Goal: Task Accomplishment & Management: Use online tool/utility

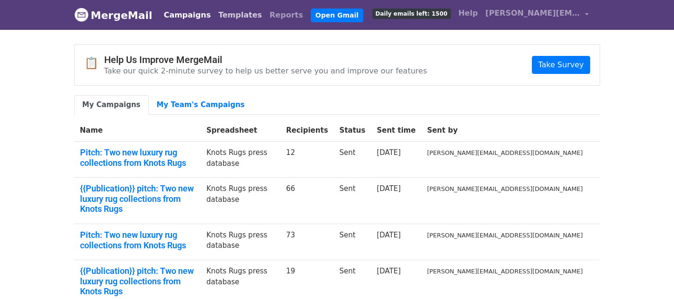
click at [221, 18] on link "Templates" at bounding box center [240, 15] width 51 height 19
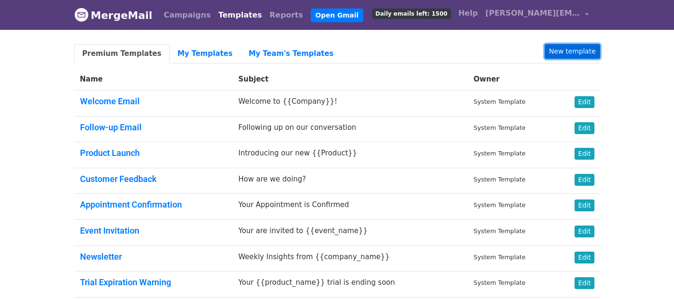
click at [577, 48] on link "New template" at bounding box center [572, 51] width 55 height 15
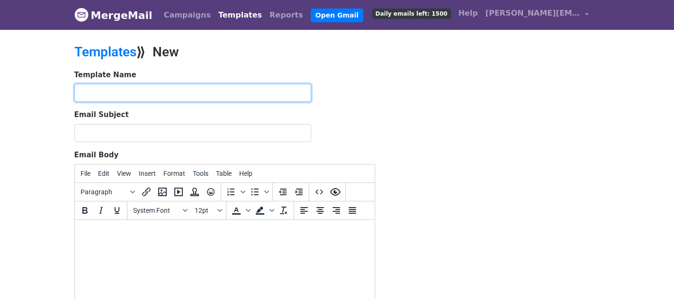
click at [148, 97] on input "text" at bounding box center [192, 93] width 237 height 18
type input "Knots Rugs press event"
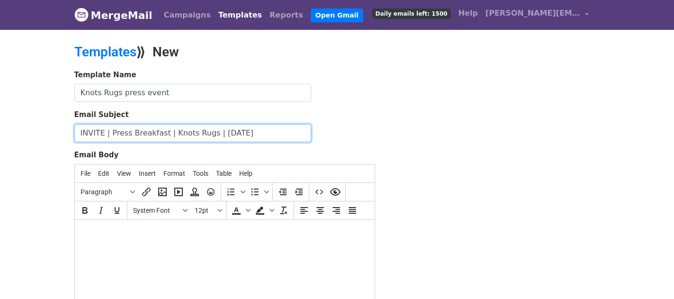
type input "INVITE | Press Breakfast | Knots Rugs | [DATE]"
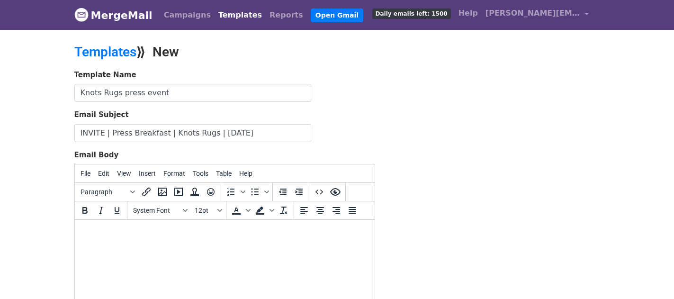
click at [154, 236] on body at bounding box center [224, 232] width 285 height 10
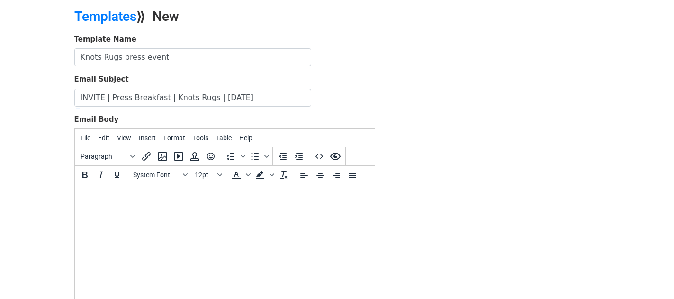
scroll to position [36, 0]
click at [187, 177] on button "System Font" at bounding box center [160, 174] width 62 height 16
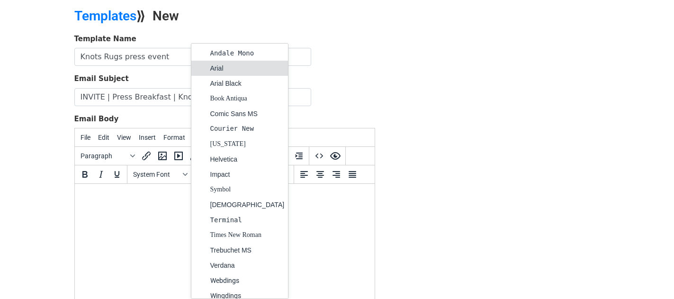
click at [228, 63] on div "Arial" at bounding box center [247, 68] width 74 height 11
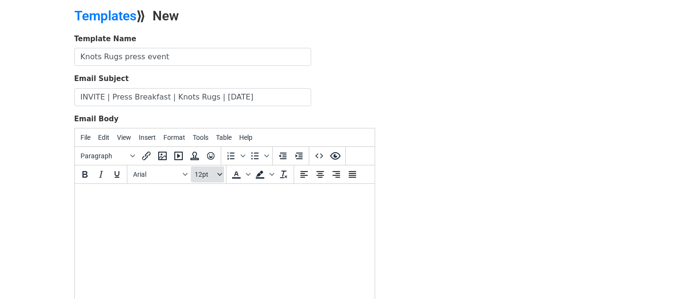
click at [216, 169] on button "12pt" at bounding box center [207, 174] width 33 height 16
click at [217, 206] on div "10pt" at bounding box center [217, 207] width 14 height 11
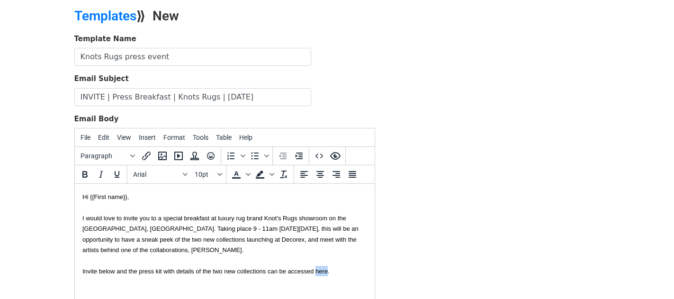
drag, startPoint x: 326, startPoint y: 271, endPoint x: 315, endPoint y: 270, distance: 10.9
click at [315, 270] on font "I would love to invite you to a special breakfast at luxury rug brand Knot's Ru…" at bounding box center [220, 245] width 276 height 60
click at [151, 162] on button "Insert/edit link" at bounding box center [146, 156] width 16 height 16
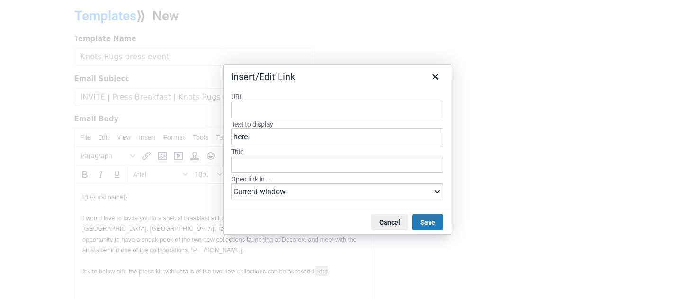
type input "https://www.dropbox.com/scl/fo/fzrgiltilyuwc0bm1fha2/AEJ43Wolg0d6-nV1woceugo?rl…"
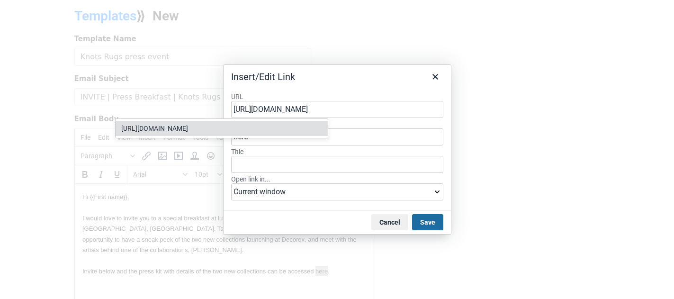
click at [419, 218] on button "Save" at bounding box center [427, 222] width 31 height 16
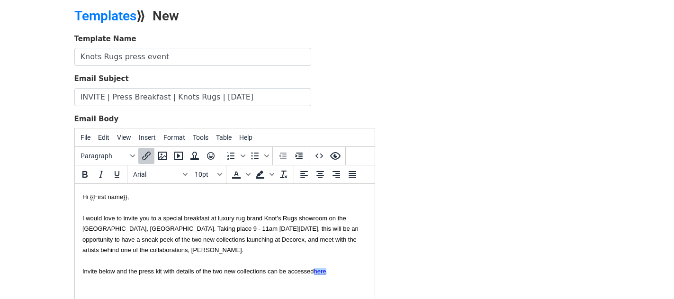
click at [291, 271] on font "I would love to invite you to a special breakfast at luxury rug brand Knot's Ru…" at bounding box center [220, 245] width 276 height 60
drag, startPoint x: 313, startPoint y: 269, endPoint x: 288, endPoint y: 270, distance: 24.6
click at [288, 270] on font "I would love to invite you to a special breakfast at luxury rug brand Knot's Ru…" at bounding box center [220, 245] width 276 height 60
click at [290, 270] on font "I would love to invite you to a special breakfast at luxury rug brand Knot's Ru…" at bounding box center [220, 245] width 276 height 60
click at [173, 247] on div "I would love to invite you to a special breakfast at luxury rug brand Knot's Ru…" at bounding box center [224, 239] width 285 height 74
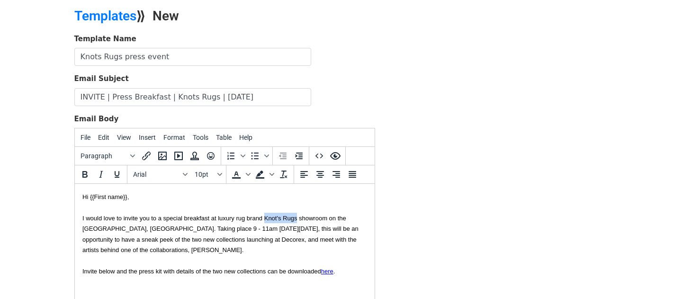
drag, startPoint x: 296, startPoint y: 217, endPoint x: 264, endPoint y: 217, distance: 32.2
click at [264, 217] on font "I would love to invite you to a special breakfast at luxury rug brand Knot's Ru…" at bounding box center [220, 245] width 276 height 60
click at [143, 156] on icon "Insert/edit link" at bounding box center [146, 155] width 11 height 11
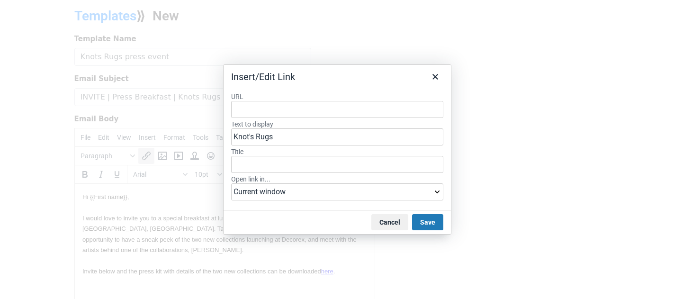
type input "https://knotsrugs.co.uk/"
click at [431, 224] on button "Save" at bounding box center [427, 222] width 31 height 16
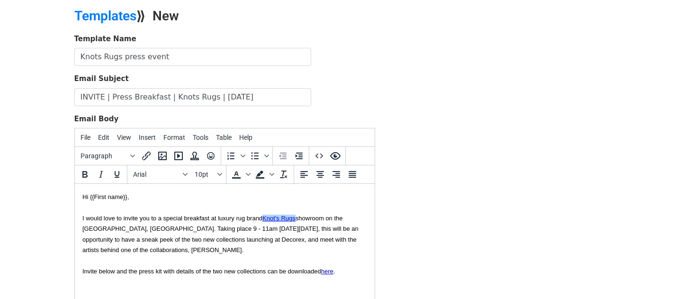
click at [195, 274] on font "I would love to invite you to a special breakfast at luxury rug brand Knot's Ru…" at bounding box center [220, 245] width 276 height 60
click at [202, 256] on div "I would love to invite you to a special breakfast at luxury rug brand Knot's Ru…" at bounding box center [224, 239] width 285 height 74
click at [210, 249] on div "I would love to invite you to a special breakfast at luxury rug brand Knot's Ru…" at bounding box center [224, 239] width 285 height 74
drag, startPoint x: 265, startPoint y: 229, endPoint x: 159, endPoint y: 228, distance: 105.6
click at [159, 228] on font "I would love to invite you to a special breakfast at luxury rug brand Knot's Ru…" at bounding box center [220, 245] width 276 height 60
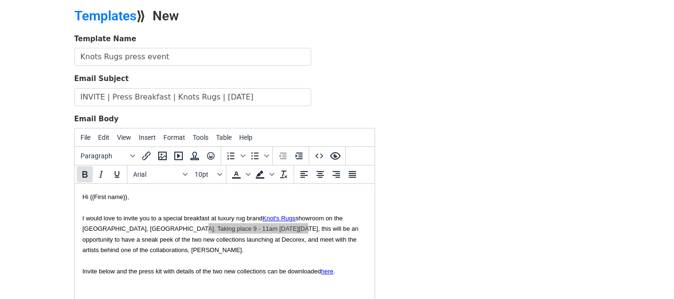
click at [87, 172] on icon "Bold" at bounding box center [84, 174] width 11 height 11
click at [272, 250] on div "I would love to invite you to a special breakfast at luxury rug brand Knot's Ru…" at bounding box center [224, 239] width 285 height 74
drag, startPoint x: 158, startPoint y: 250, endPoint x: 135, endPoint y: 249, distance: 23.2
click at [135, 249] on font "I would love to invite you to a special breakfast at luxury rug brand Knot's Ru…" at bounding box center [220, 245] width 277 height 60
click at [143, 156] on icon "Insert/edit link" at bounding box center [146, 156] width 9 height 9
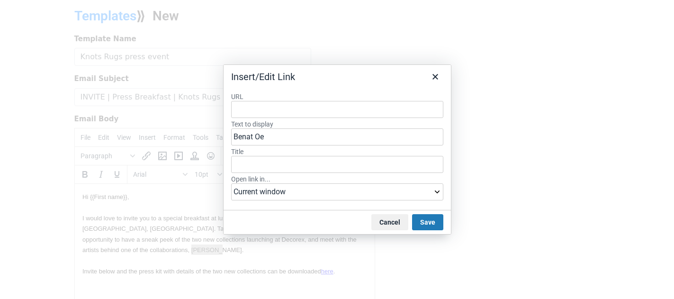
type input "https://www.benatolaberria.com/"
click at [423, 223] on button "Save" at bounding box center [427, 222] width 31 height 16
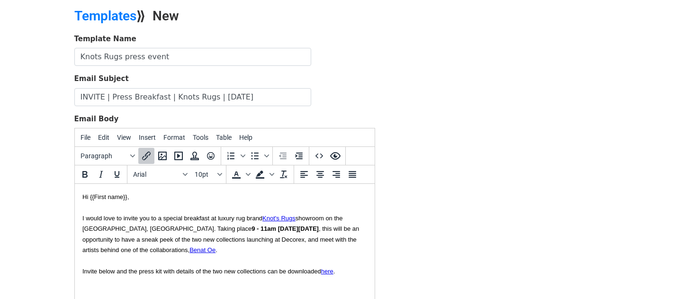
click at [228, 259] on div "I would love to invite you to a special breakfast at luxury rug brand Knot's Ru…" at bounding box center [224, 239] width 285 height 74
click at [240, 252] on div "I would love to invite you to a special breakfast at luxury rug brand Knot's Ru…" at bounding box center [224, 239] width 285 height 74
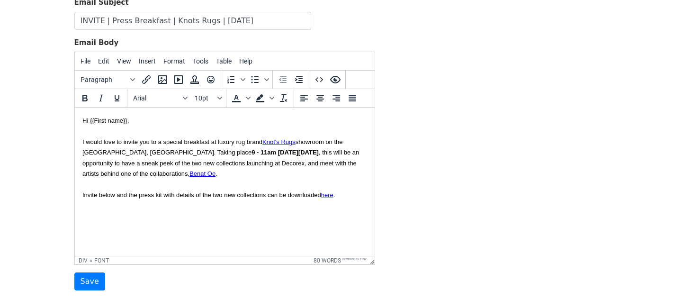
scroll to position [113, 0]
drag, startPoint x: 209, startPoint y: 143, endPoint x: 167, endPoint y: 142, distance: 42.6
click at [166, 142] on font "I would love to invite you to a special breakfast at luxury rug brand Knot's Ru…" at bounding box center [220, 168] width 277 height 60
click at [196, 138] on font "I would love to invite you to a special breakfast at luxury rug brand Knot's Ru…" at bounding box center [220, 168] width 277 height 60
drag, startPoint x: 209, startPoint y: 141, endPoint x: 174, endPoint y: 145, distance: 34.8
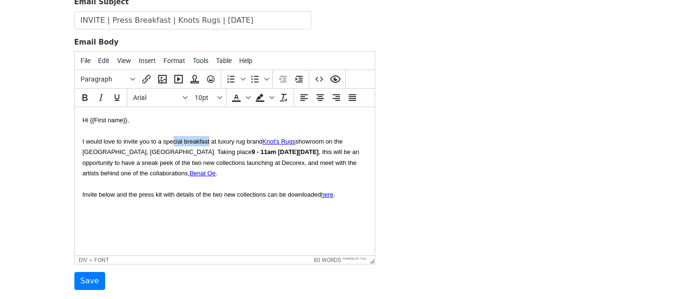
click at [174, 145] on font "I would love to invite you to a special breakfast at luxury rug brand Knot's Ru…" at bounding box center [220, 168] width 277 height 60
click at [177, 142] on font "I would love to invite you to a special breakfast at luxury rug brand Knot's Ru…" at bounding box center [220, 168] width 277 height 60
click at [181, 142] on font "I would love to invite you to a special breakfast at luxury rug brand Knot's Ru…" at bounding box center [220, 168] width 277 height 60
click at [185, 169] on div "I would love to invite you to a special breakfast at luxury rug brand Knot's Ru…" at bounding box center [224, 162] width 285 height 74
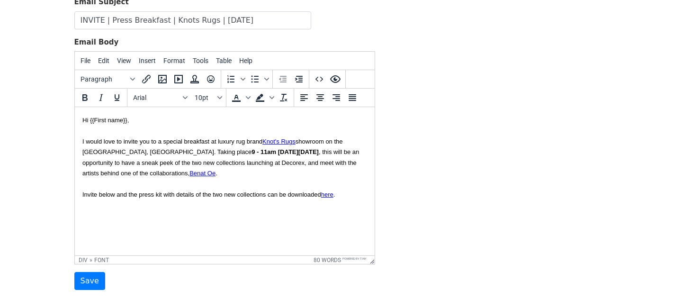
click at [175, 141] on font "I would love to invite you to a special breakfast at luxury rug brand Knot's Ru…" at bounding box center [220, 168] width 277 height 60
drag, startPoint x: 182, startPoint y: 141, endPoint x: 173, endPoint y: 141, distance: 8.5
click at [173, 141] on font "I would love to invite you to a special breakfast at luxury rug brand Knot's Ru…" at bounding box center [220, 168] width 277 height 60
click at [164, 140] on font "I would love to invite you to a join breakfast at luxury rug brand Knot's Rugs …" at bounding box center [220, 168] width 277 height 60
drag, startPoint x: 172, startPoint y: 142, endPoint x: 71, endPoint y: 143, distance: 101.8
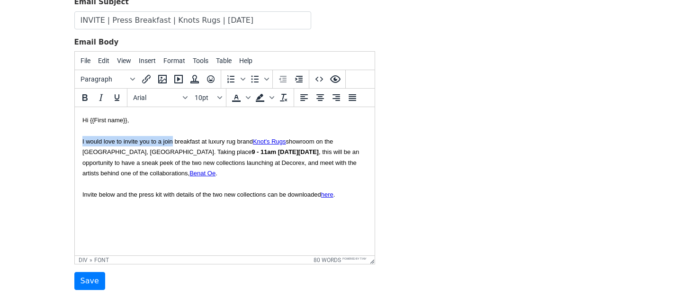
click at [74, 143] on html "Hi {{First name}}, I would love to invite you to a join breakfast at luxury rug…" at bounding box center [224, 157] width 300 height 100
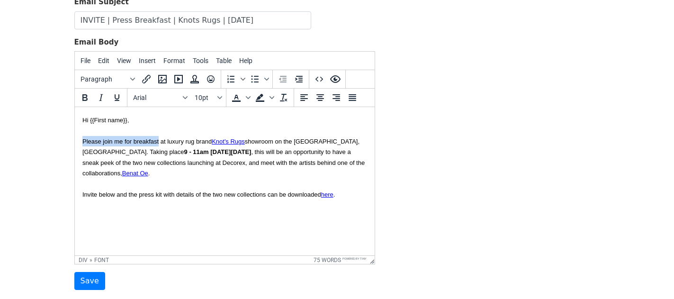
drag, startPoint x: 159, startPoint y: 142, endPoint x: 76, endPoint y: 143, distance: 82.4
click at [76, 143] on html "Hi {{First name}}, Please join me for breakfast at luxury rug brand Knot's Rugs…" at bounding box center [224, 157] width 300 height 100
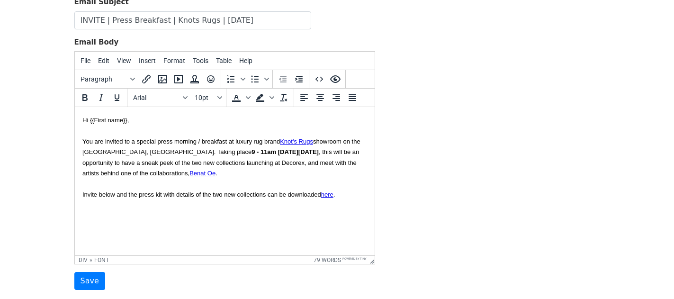
click at [219, 179] on div "You are invited to a special press morning / breakfast at luxury rug brand Knot…" at bounding box center [224, 162] width 285 height 74
click at [195, 170] on div "You are invited to a special press morning / breakfast at luxury rug brand Knot…" at bounding box center [224, 162] width 285 height 74
drag, startPoint x: 158, startPoint y: 163, endPoint x: 96, endPoint y: 162, distance: 62.0
click at [96, 162] on font "You are invited to a special press morning / breakfast at luxury rug brand Knot…" at bounding box center [221, 168] width 278 height 60
click at [221, 173] on div "You are invited to a special press morning / breakfast at luxury rug brand Knot…" at bounding box center [224, 162] width 285 height 74
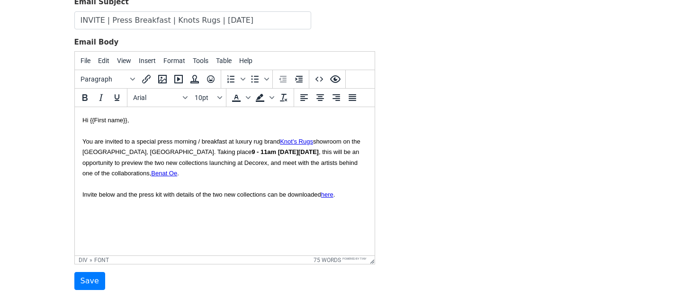
click at [304, 164] on font "You are invited to a special press morning / breakfast at luxury rug brand Knot…" at bounding box center [221, 168] width 278 height 60
click at [206, 170] on div "You are invited to a special press morning / breakfast at luxury rug brand Knot…" at bounding box center [224, 162] width 285 height 74
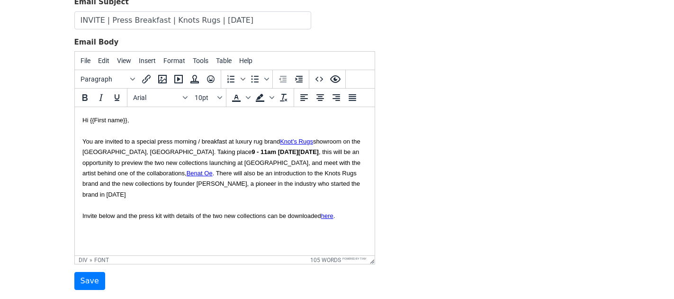
click at [339, 183] on div "You are invited to a special press morning / breakfast at luxury rug brand Knot…" at bounding box center [224, 173] width 285 height 96
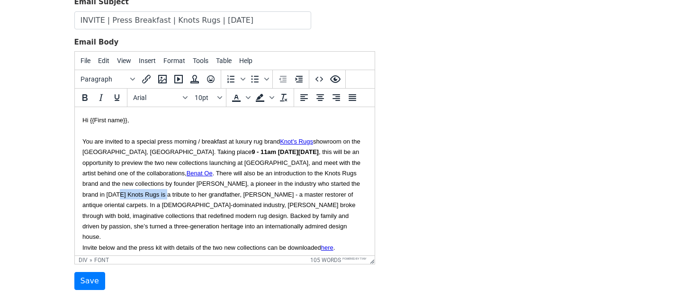
drag, startPoint x: 109, startPoint y: 194, endPoint x: 334, endPoint y: 183, distance: 225.7
click at [334, 182] on font "You are invited to a special press morning / breakfast at luxury rug brand Knot…" at bounding box center [221, 194] width 278 height 113
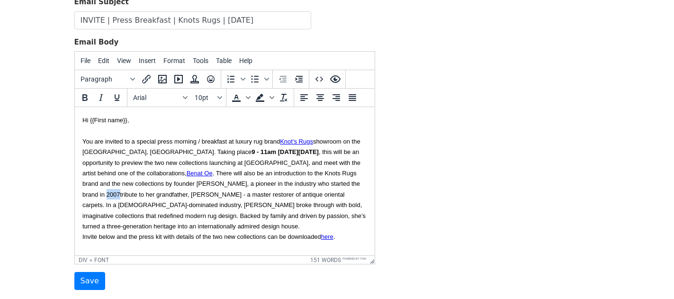
drag, startPoint x: 334, startPoint y: 183, endPoint x: 322, endPoint y: 183, distance: 12.3
click at [322, 183] on font "You are invited to a special press morning / breakfast at luxury rug brand Knot…" at bounding box center [223, 189] width 283 height 103
click at [163, 220] on div "You are invited to a special press morning / breakfast at luxury rug brand Knot…" at bounding box center [224, 183] width 285 height 116
click at [152, 226] on div "You are invited to a special press morning / breakfast at luxury rug brand Knot…" at bounding box center [224, 183] width 285 height 116
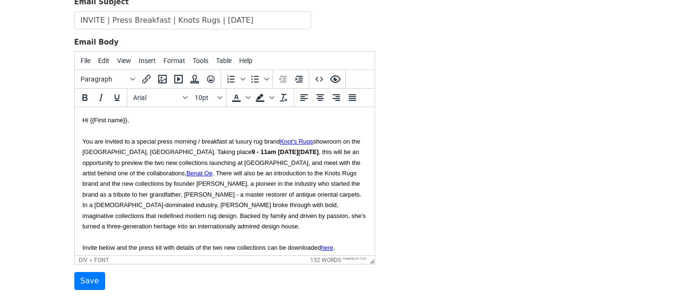
click at [153, 170] on font "You are invited to a special press morning / breakfast at luxury rug brand Knot…" at bounding box center [223, 194] width 283 height 113
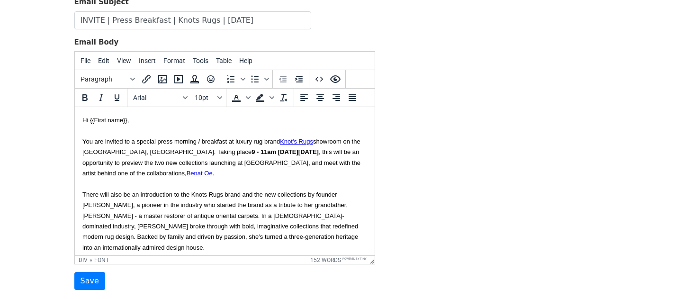
click at [207, 177] on div "You are invited to a special press morning / breakfast at luxury rug brand Knot…" at bounding box center [224, 199] width 285 height 148
click at [146, 162] on font "You are invited to a special press morning / breakfast at luxury rug brand Knot…" at bounding box center [221, 205] width 278 height 134
click at [215, 169] on div "You are invited to a special press morning / breakfast at luxury rug brand Knot…" at bounding box center [224, 199] width 285 height 148
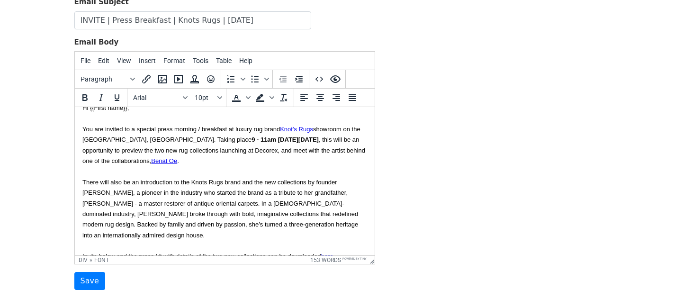
scroll to position [15, 0]
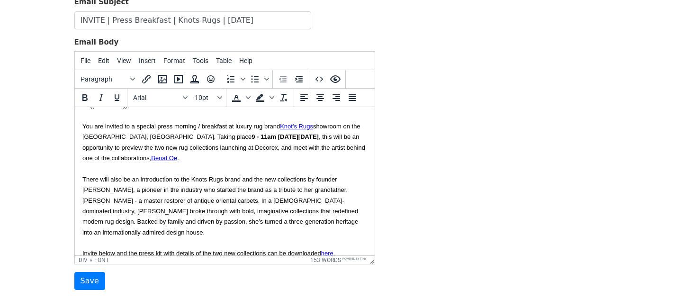
drag, startPoint x: 305, startPoint y: 180, endPoint x: 243, endPoint y: 178, distance: 62.1
click at [243, 179] on font "You are invited to a special press morning / breakfast at luxury rug brand Knot…" at bounding box center [223, 190] width 283 height 134
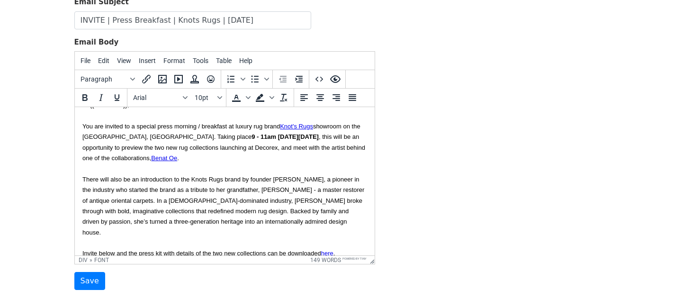
click at [312, 219] on div "You are invited to a special press morning / breakfast at luxury rug brand Knot…" at bounding box center [224, 184] width 285 height 148
drag, startPoint x: 105, startPoint y: 188, endPoint x: 320, endPoint y: 179, distance: 215.7
click at [320, 179] on font "You are invited to a special press morning / breakfast at luxury rug brand Knot…" at bounding box center [223, 190] width 283 height 134
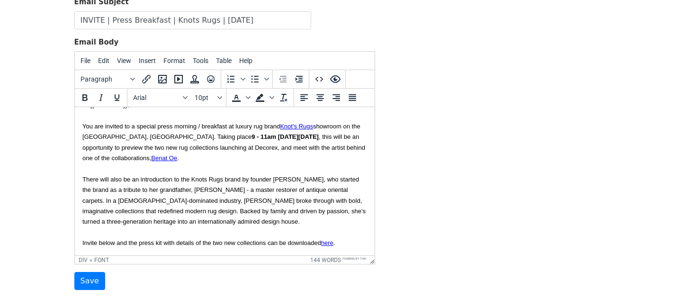
click at [276, 220] on div "You are invited to a special press morning / breakfast at luxury rug brand Knot…" at bounding box center [224, 179] width 285 height 138
drag, startPoint x: 345, startPoint y: 180, endPoint x: 328, endPoint y: 180, distance: 16.6
click at [328, 180] on font "You are invited to a special press morning / breakfast at luxury rug brand Knot…" at bounding box center [223, 185] width 283 height 124
click at [98, 189] on font "You are invited to a special press morning / breakfast at luxury rug brand Knot…" at bounding box center [223, 185] width 283 height 124
click at [260, 220] on div "You are invited to a special press morning / breakfast at luxury rug brand Knot…" at bounding box center [224, 179] width 285 height 138
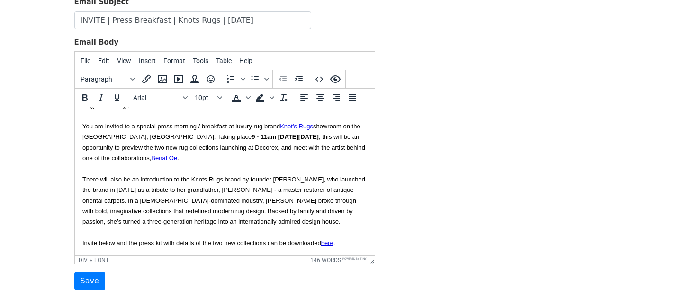
click at [238, 178] on font "You are invited to a special press morning / breakfast at luxury rug brand Knot…" at bounding box center [223, 185] width 283 height 124
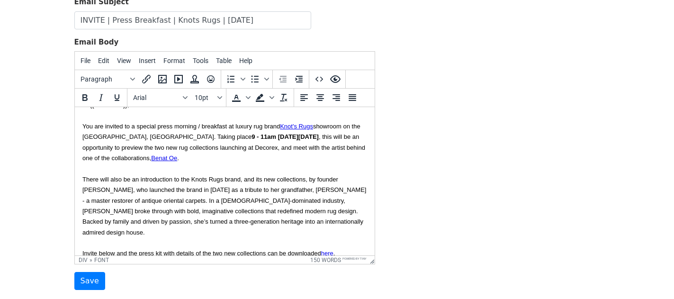
click at [315, 220] on div "You are invited to a special press morning / breakfast at luxury rug brand Knot…" at bounding box center [224, 184] width 285 height 148
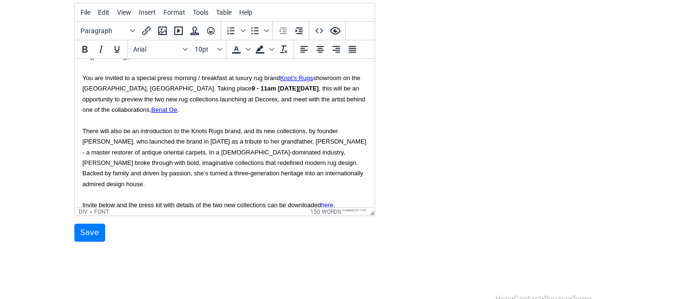
scroll to position [164, 0]
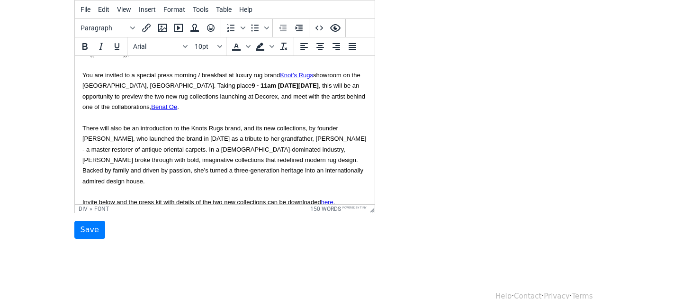
click at [97, 193] on font "You are invited to a special press morning / breakfast at luxury rug brand Knot…" at bounding box center [224, 139] width 284 height 134
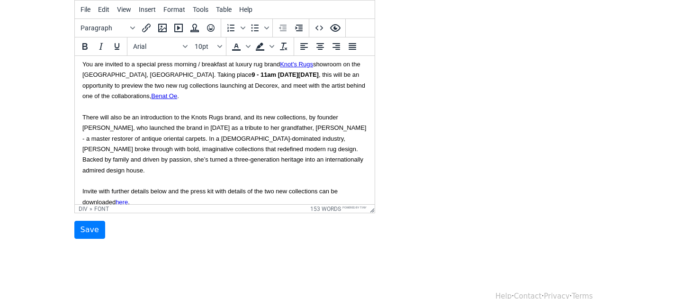
click at [149, 193] on div "You are invited to a special press morning / breakfast at luxury rug brand Knot…" at bounding box center [224, 127] width 285 height 159
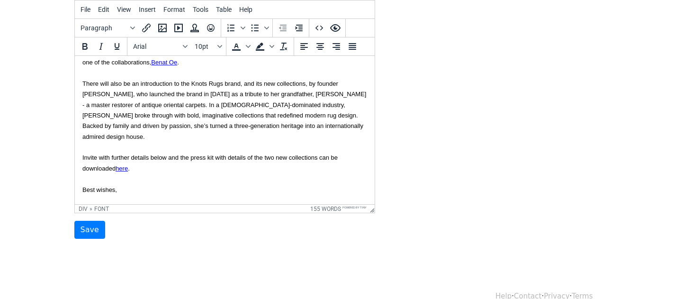
scroll to position [70, 0]
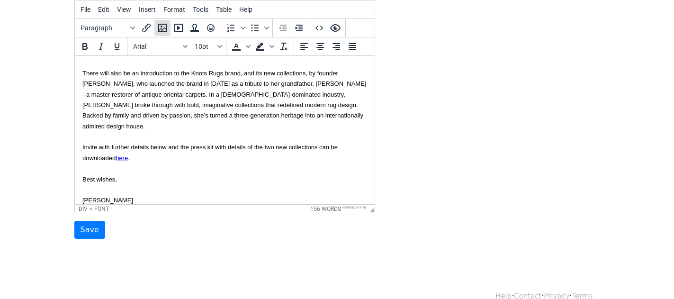
click at [162, 34] on button "Insert/edit image" at bounding box center [162, 28] width 16 height 16
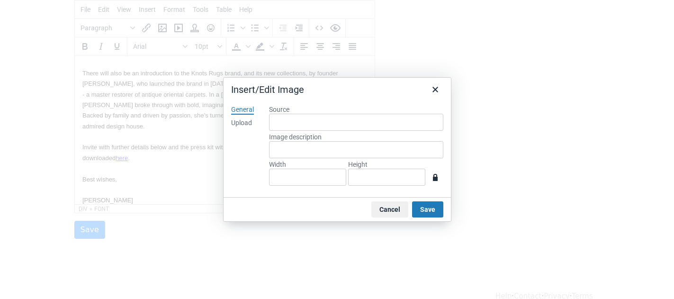
click at [244, 122] on div "Upload" at bounding box center [241, 122] width 21 height 9
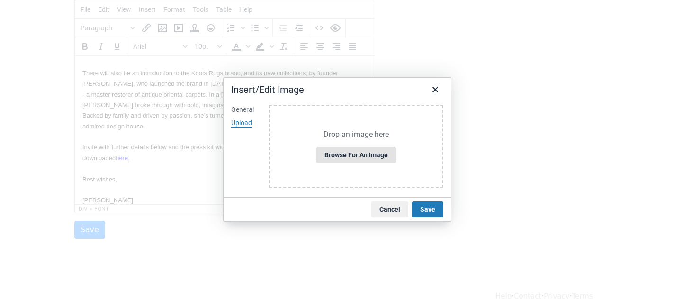
click at [371, 156] on button "Browse for an image" at bounding box center [356, 155] width 80 height 16
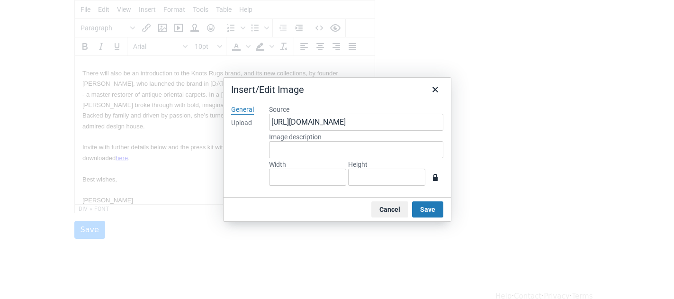
type input "1423"
type input "903"
click at [428, 210] on button "Save" at bounding box center [427, 209] width 31 height 16
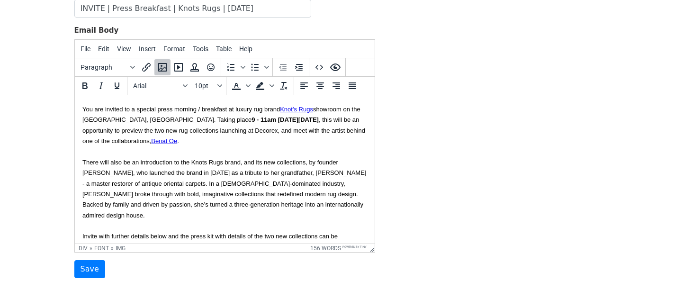
scroll to position [22, 0]
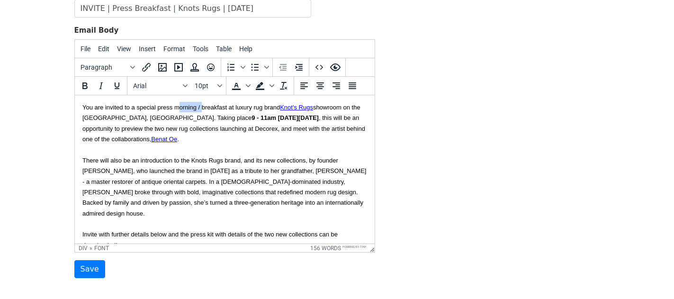
drag, startPoint x: 201, startPoint y: 106, endPoint x: 181, endPoint y: 107, distance: 19.9
click at [180, 107] on font "You are invited to a special press morning / breakfast at luxury rug brand Knot…" at bounding box center [224, 176] width 284 height 145
click at [198, 107] on font "You are invited to a special press breakfast at luxury rug brand Knot's Rugs sh…" at bounding box center [224, 176] width 284 height 145
click at [242, 136] on div "You are invited to a special press breakfast / workshop at luxury rug brand Kno…" at bounding box center [224, 176] width 285 height 170
click at [104, 116] on font "You are invited to a special press breakfast / workshop at luxury rug brand Kno…" at bounding box center [224, 176] width 284 height 145
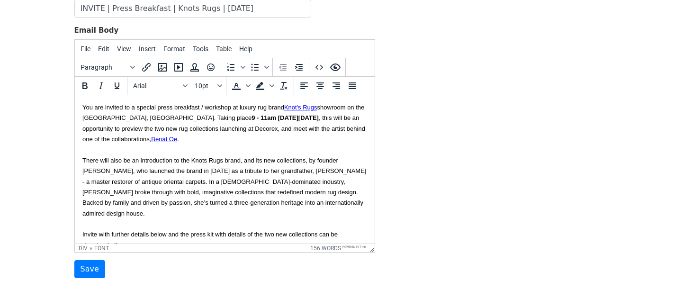
click at [215, 138] on div "You are invited to a special press breakfast / workshop at luxury rug brand Kno…" at bounding box center [224, 176] width 285 height 170
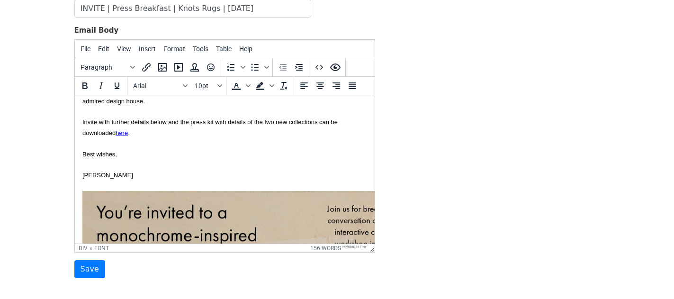
scroll to position [0, 0]
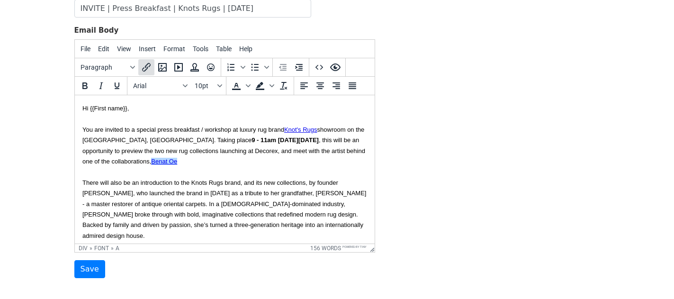
click at [150, 70] on icon "Insert/edit link" at bounding box center [146, 67] width 11 height 11
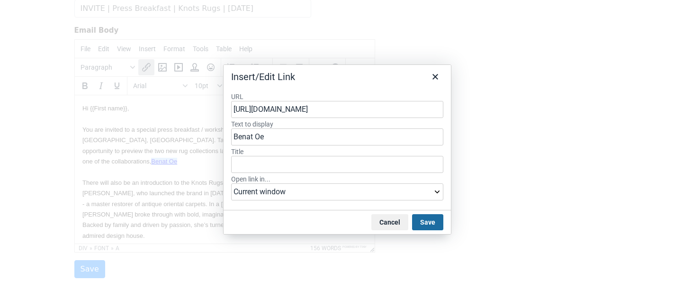
click at [415, 220] on button "Save" at bounding box center [427, 222] width 31 height 16
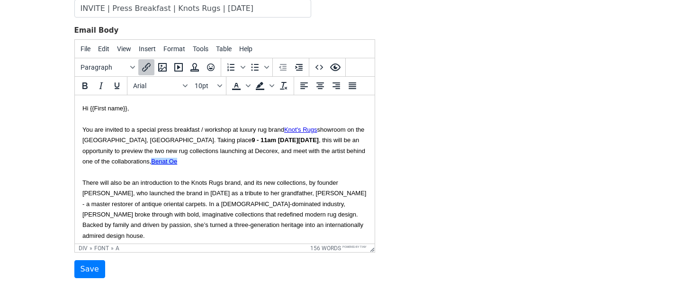
click at [244, 164] on div "You are invited to a special press breakfast / workshop at luxury rug brand Kno…" at bounding box center [224, 198] width 285 height 170
click at [149, 67] on icon "Insert/edit link" at bounding box center [146, 67] width 11 height 11
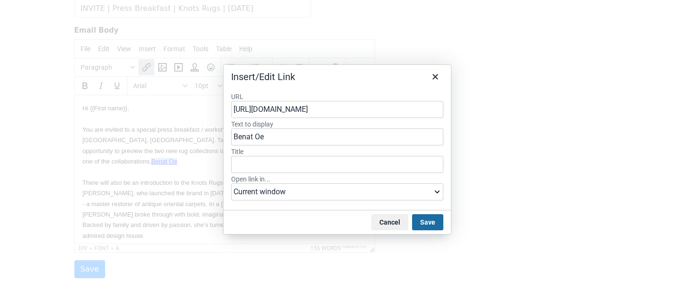
click at [425, 221] on button "Save" at bounding box center [427, 222] width 31 height 16
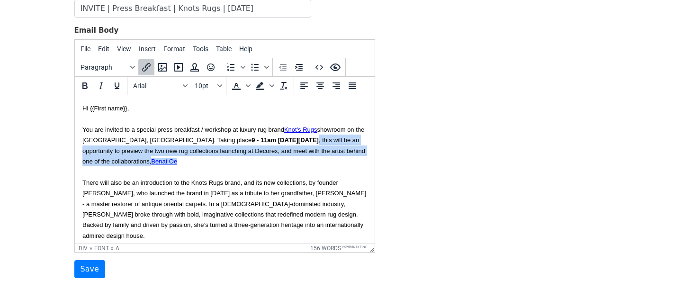
click at [204, 165] on div "You are invited to a special press breakfast / workshop at luxury rug brand Kno…" at bounding box center [224, 198] width 285 height 170
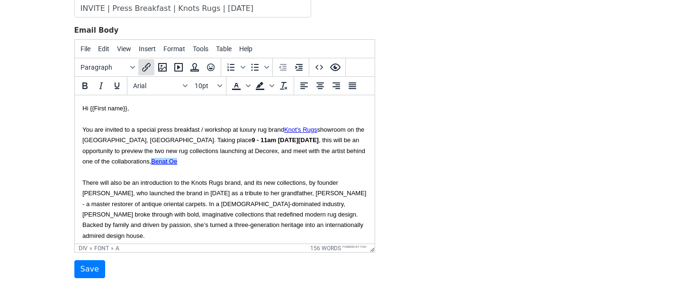
click at [148, 66] on icon "Insert/edit link" at bounding box center [146, 67] width 9 height 9
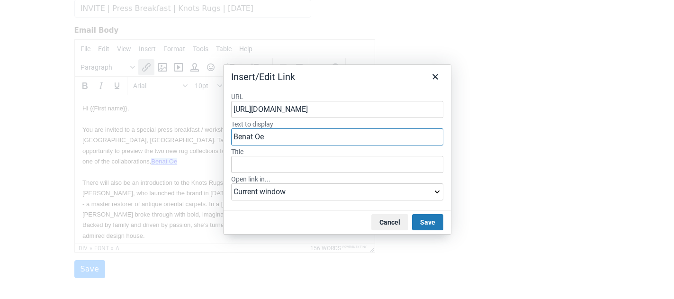
click at [311, 132] on input "Benat Oe" at bounding box center [337, 136] width 212 height 17
type input "Benat Oe"
click at [421, 220] on button "Save" at bounding box center [427, 222] width 31 height 16
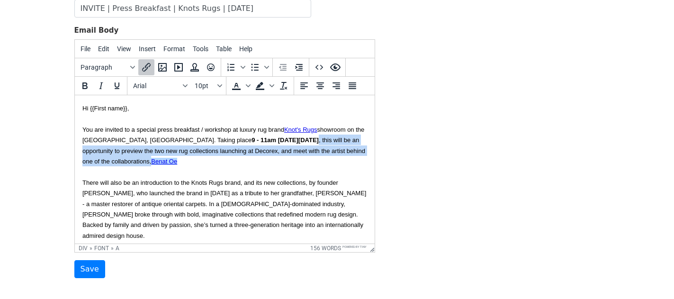
click at [219, 160] on div "You are invited to a special press breakfast / workshop at luxury rug brand Kno…" at bounding box center [224, 198] width 285 height 170
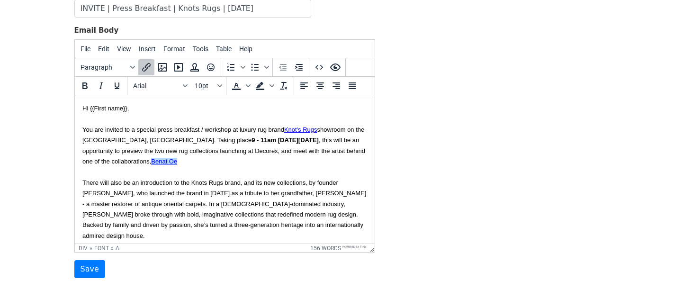
drag, startPoint x: 194, startPoint y: 163, endPoint x: 156, endPoint y: 161, distance: 38.0
click at [156, 161] on div "You are invited to a special press breakfast / workshop at luxury rug brand Kno…" at bounding box center [224, 198] width 285 height 170
click at [248, 162] on div "You are invited to a special press breakfast / workshop at luxury rug brand Kno…" at bounding box center [224, 198] width 285 height 170
drag, startPoint x: 178, startPoint y: 162, endPoint x: 153, endPoint y: 162, distance: 24.1
click at [153, 162] on font "You are invited to a special press breakfast / workshop at luxury rug brand Kno…" at bounding box center [224, 198] width 284 height 145
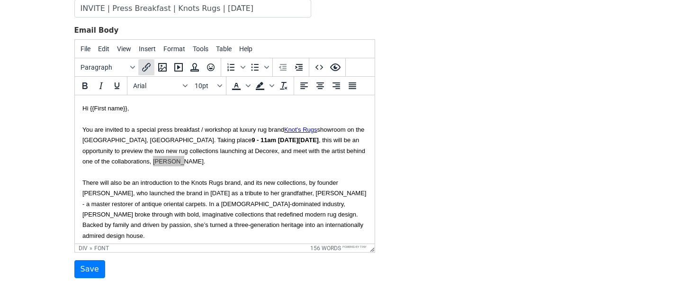
click at [148, 67] on icon "Insert/edit link" at bounding box center [146, 67] width 11 height 11
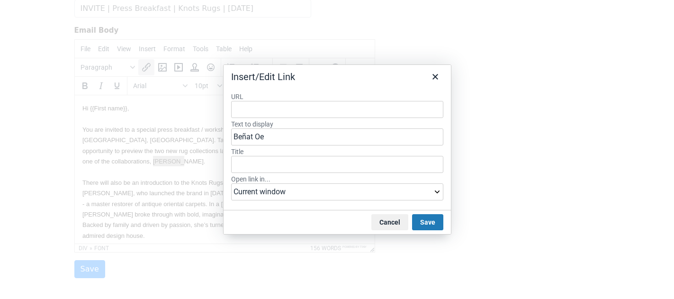
type input "https://www.benatolaberria.com/"
click at [419, 219] on button "Save" at bounding box center [427, 222] width 31 height 16
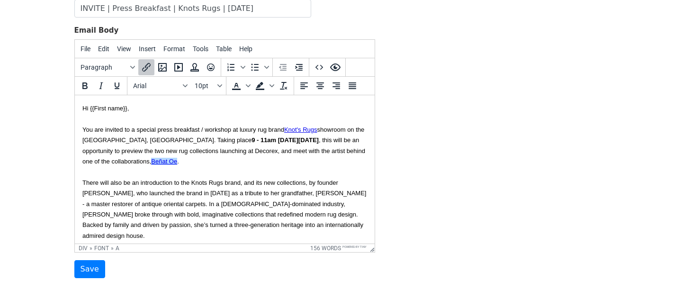
click at [251, 161] on div "You are invited to a special press breakfast / workshop at luxury rug brand Kno…" at bounding box center [224, 198] width 285 height 170
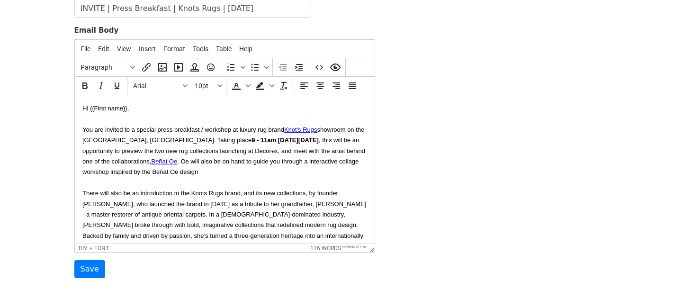
click at [235, 171] on div "You are invited to a special press breakfast / workshop at luxury rug brand Kno…" at bounding box center [224, 203] width 285 height 180
drag, startPoint x: 200, startPoint y: 172, endPoint x: 146, endPoint y: 172, distance: 54.0
click at [146, 172] on div "You are invited to a special press breakfast / workshop at luxury rug brand Kno…" at bounding box center [224, 203] width 285 height 180
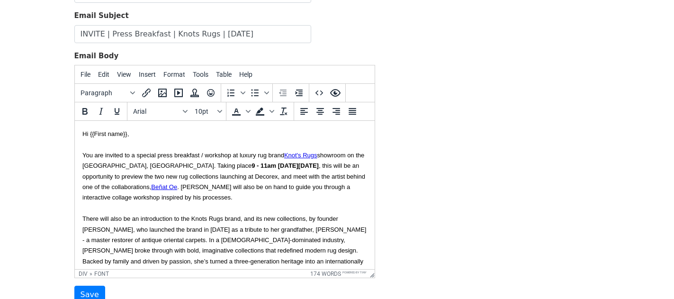
scroll to position [96, 0]
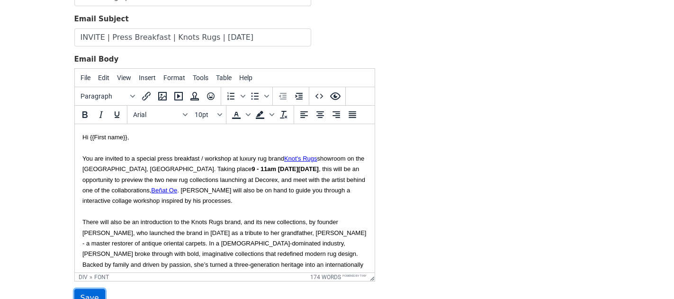
click at [87, 292] on input "Save" at bounding box center [89, 298] width 31 height 18
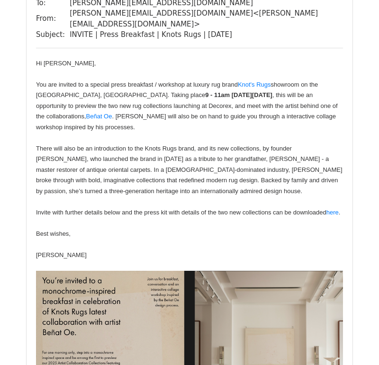
scroll to position [28, 0]
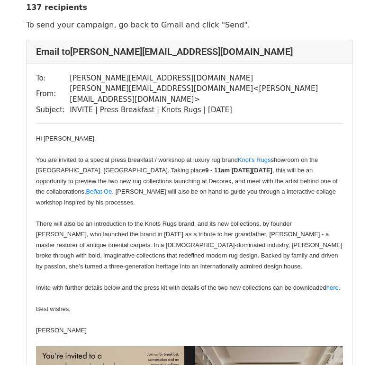
click at [73, 161] on font "You are invited to a special press breakfast / workshop at luxury rug brand Kno…" at bounding box center [189, 223] width 306 height 135
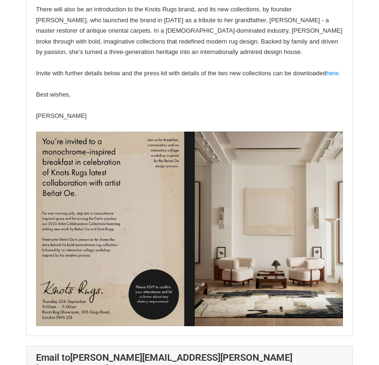
scroll to position [1289, 0]
